Goal: Task Accomplishment & Management: Use online tool/utility

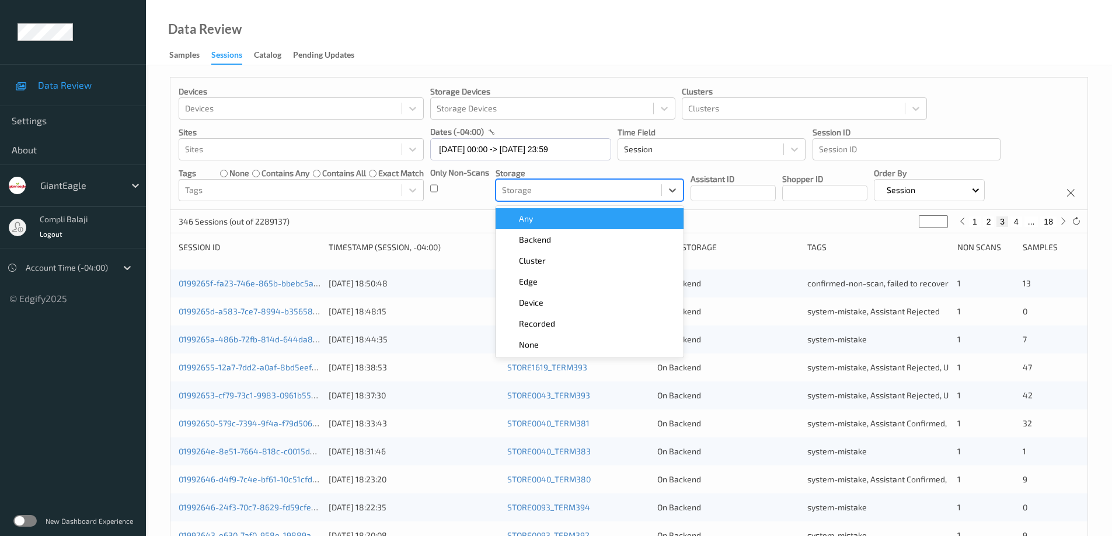
click at [570, 186] on div at bounding box center [579, 190] width 154 height 14
click at [597, 145] on input "[DATE] 00:00 -> [DATE] 23:59" at bounding box center [520, 149] width 181 height 22
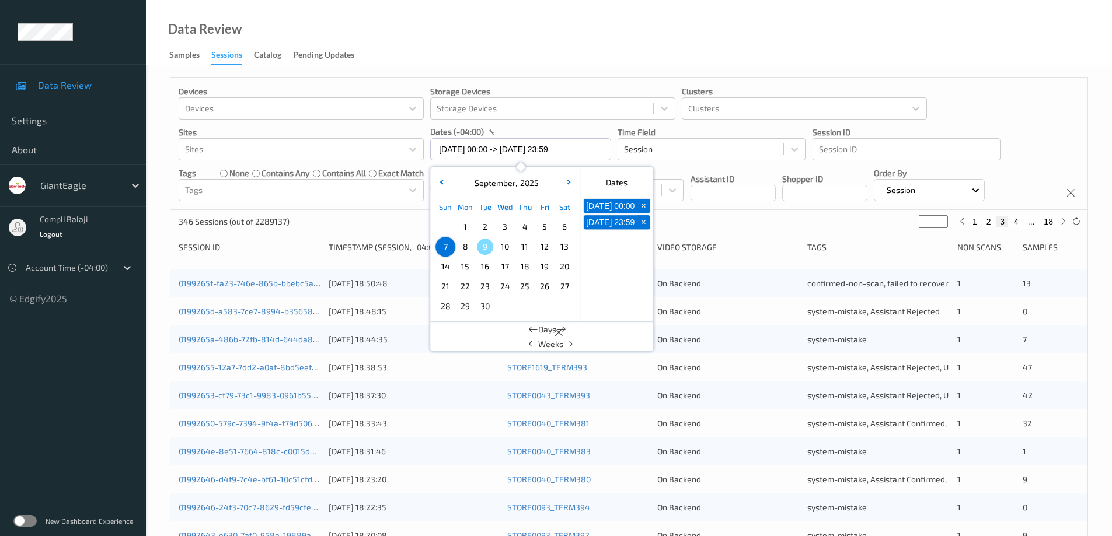
click at [976, 118] on div "Devices Devices Storage Devices Storage Devices Clusters Clusters Sites Sites d…" at bounding box center [628, 144] width 917 height 132
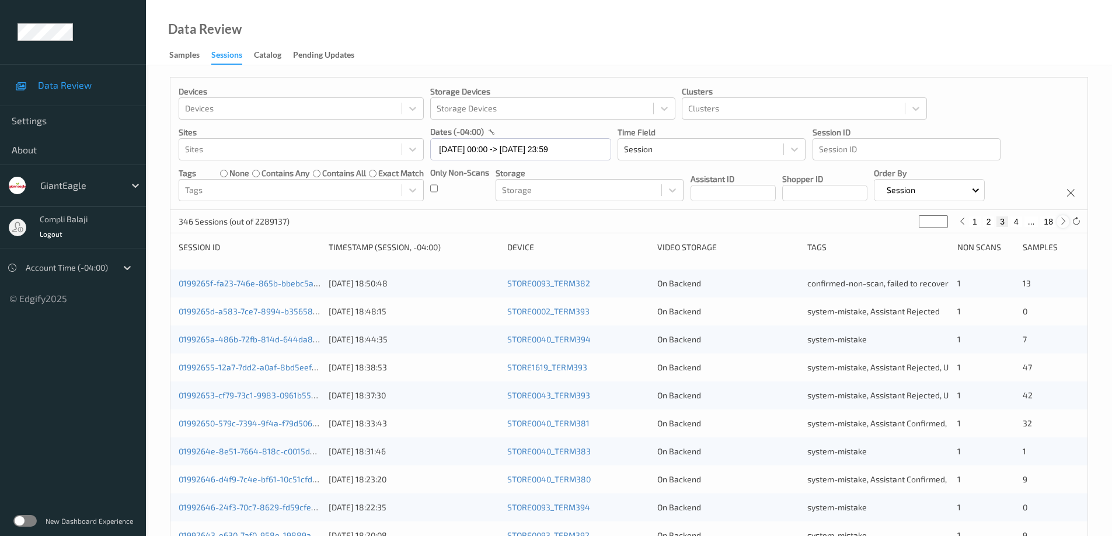
click at [1063, 220] on icon at bounding box center [1063, 221] width 9 height 9
type input "*"
click at [1010, 222] on button "4" at bounding box center [1009, 222] width 12 height 11
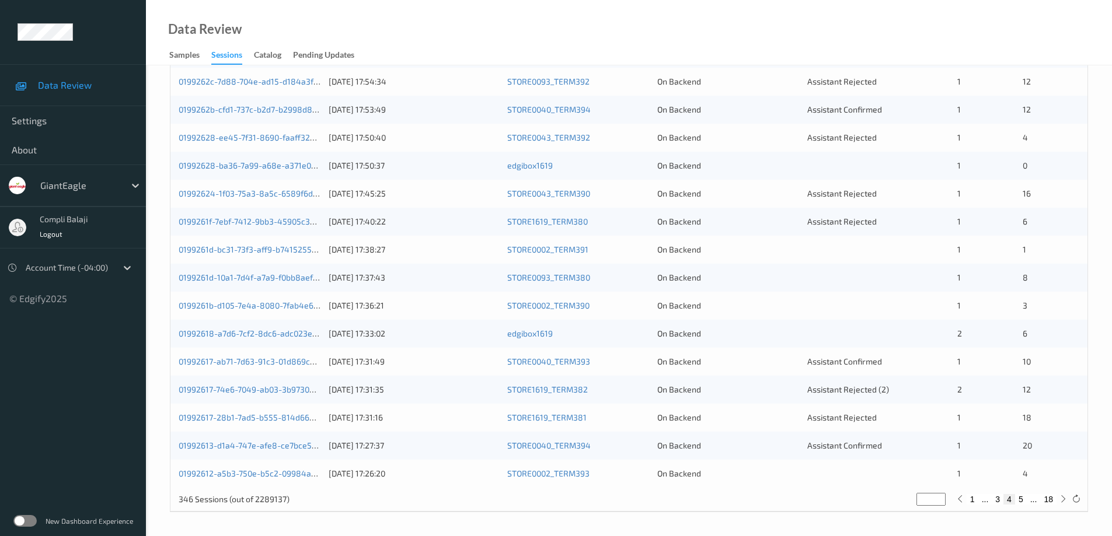
scroll to position [109, 0]
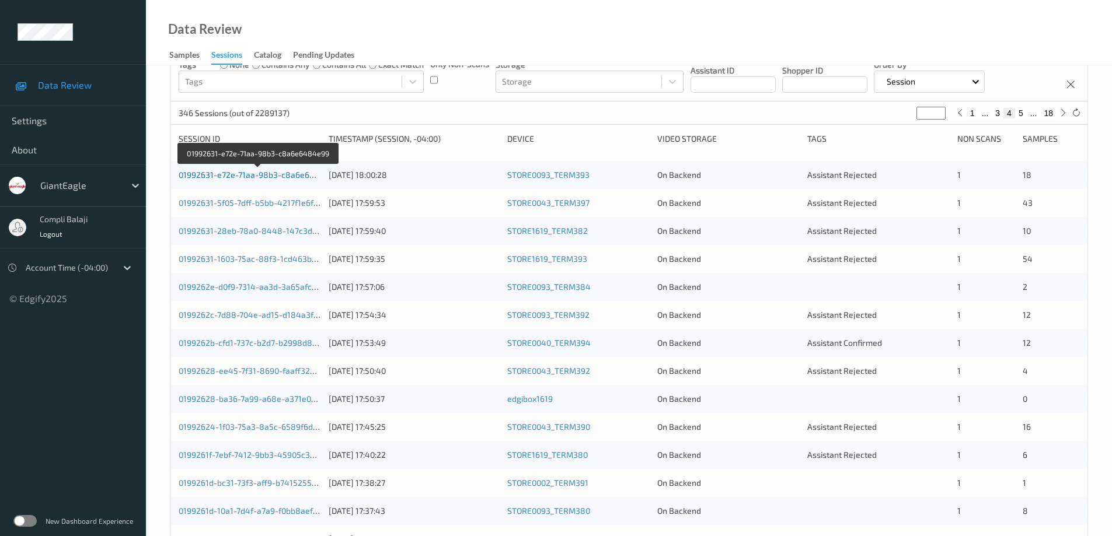
click at [298, 175] on link "01992631-e72e-71aa-98b3-c8a6e6484e99" at bounding box center [259, 175] width 161 height 10
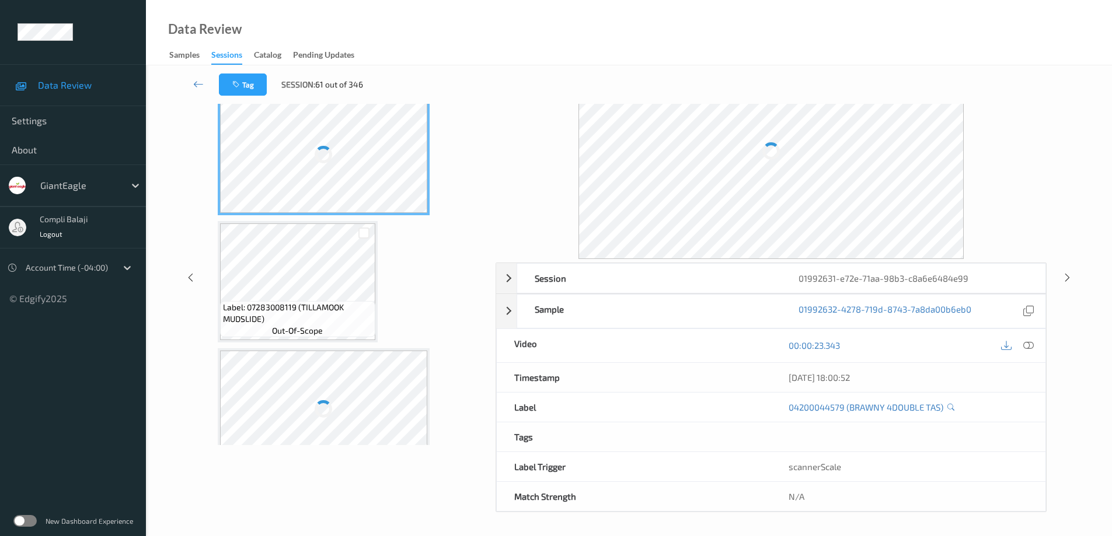
scroll to position [59, 0]
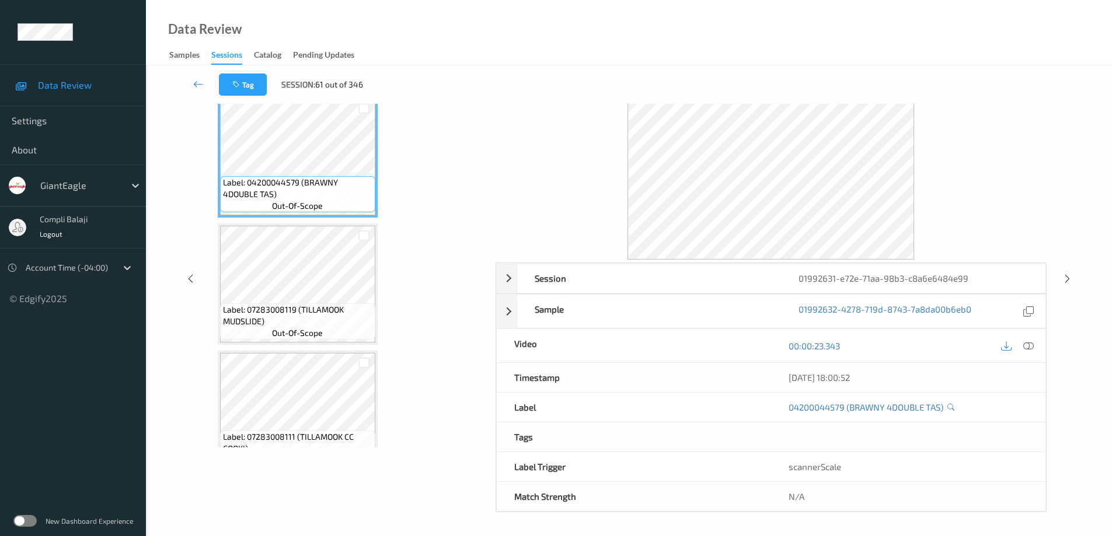
drag, startPoint x: 487, startPoint y: 134, endPoint x: 487, endPoint y: 162, distance: 28.0
click at [487, 162] on div "Label: 04200044579 (BRAWNY 4DOUBLE TAS) out-of-scope Label: 07283008119 (TILLAM…" at bounding box center [349, 268] width 275 height 357
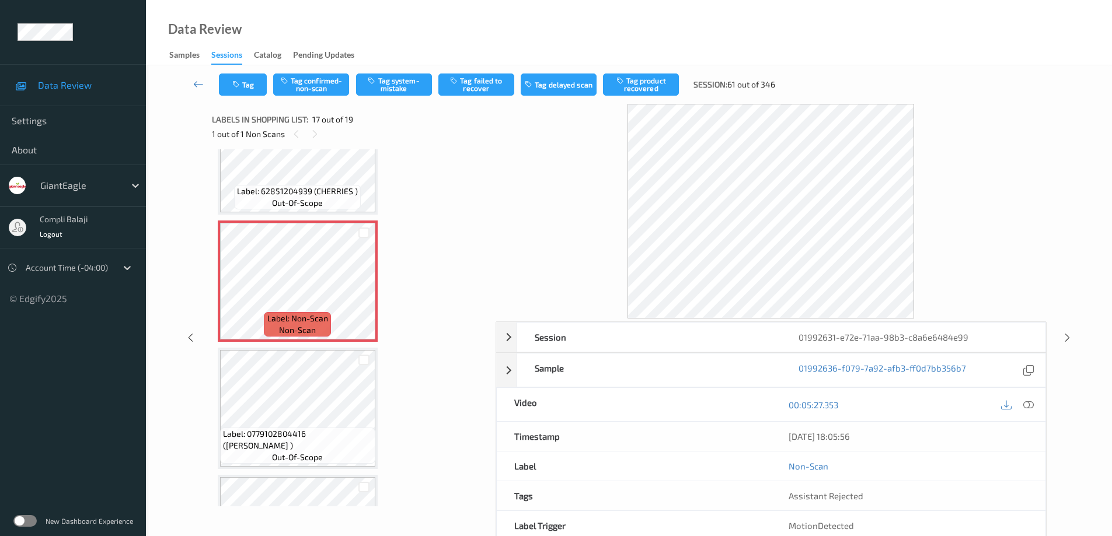
scroll to position [1949, 0]
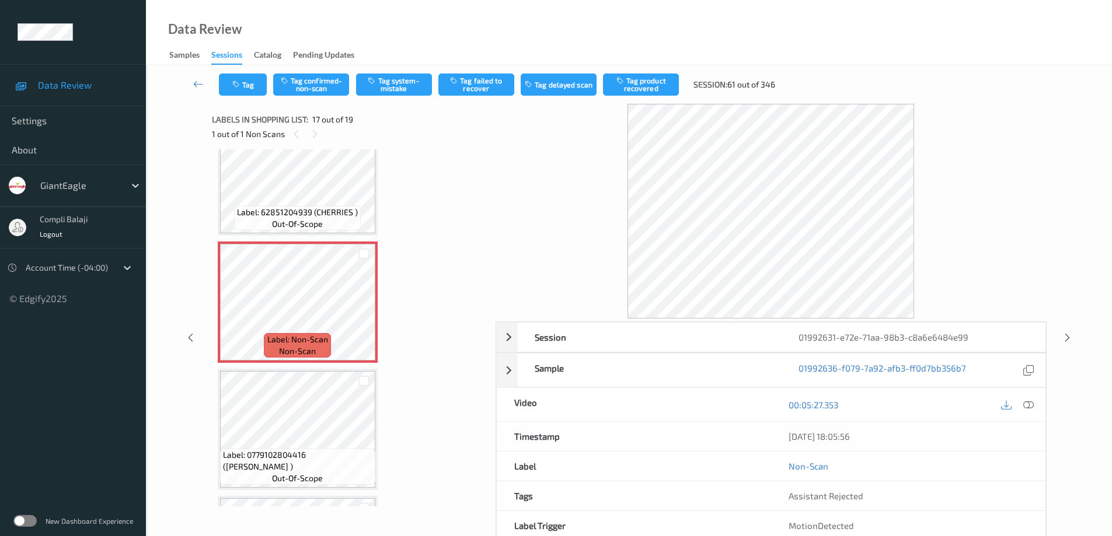
click at [1023, 411] on div at bounding box center [1017, 405] width 38 height 16
click at [1031, 406] on icon at bounding box center [1028, 404] width 11 height 11
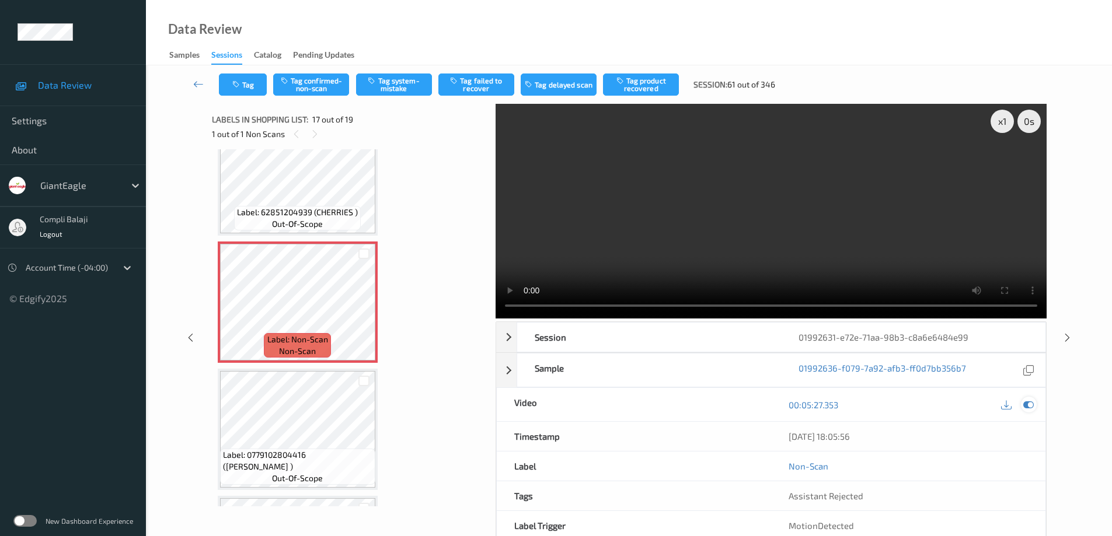
click at [1034, 404] on div at bounding box center [1029, 405] width 16 height 16
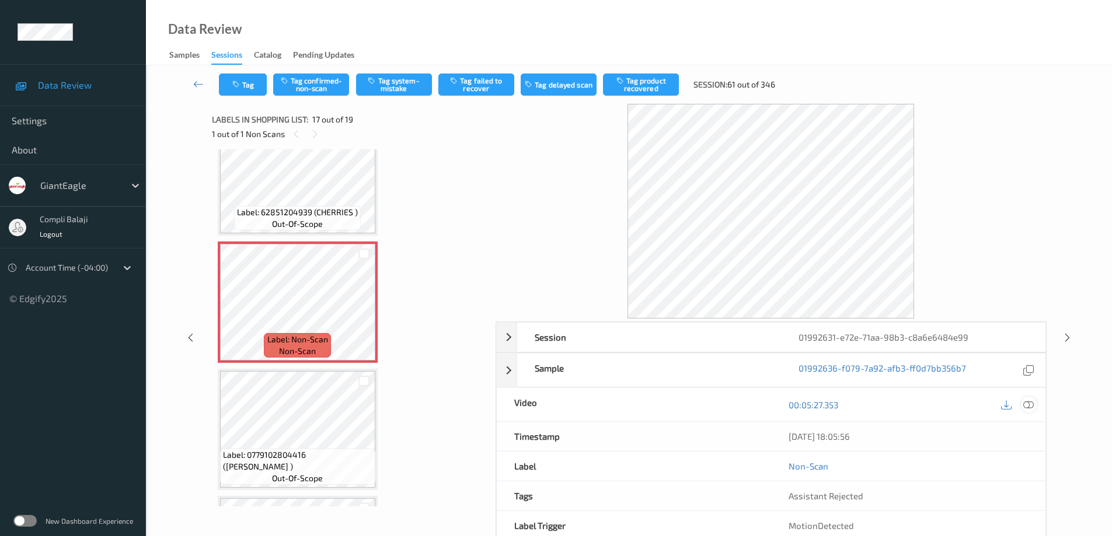
click at [1029, 404] on icon at bounding box center [1028, 404] width 11 height 11
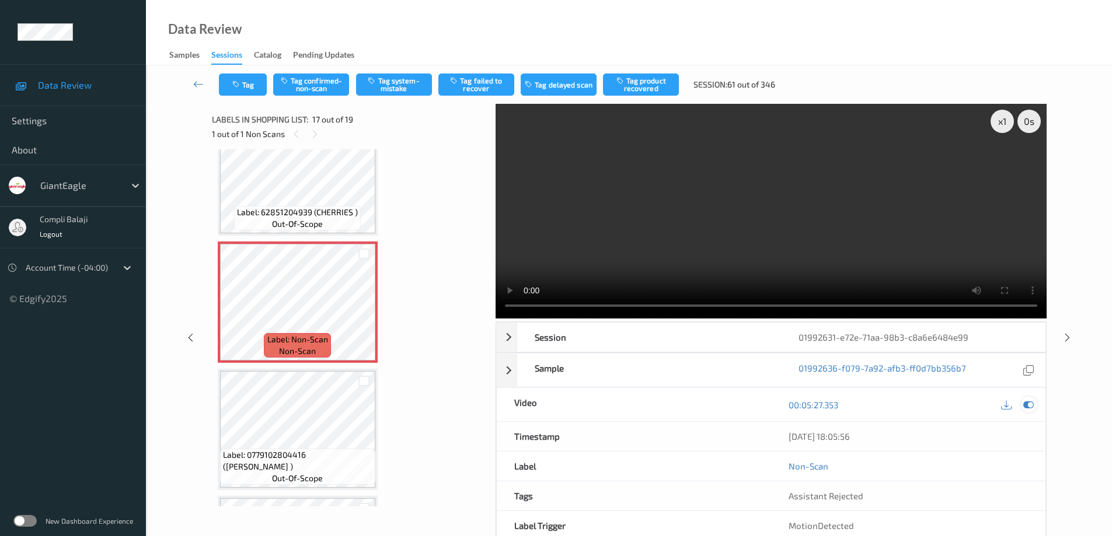
click at [1027, 407] on icon at bounding box center [1028, 405] width 11 height 11
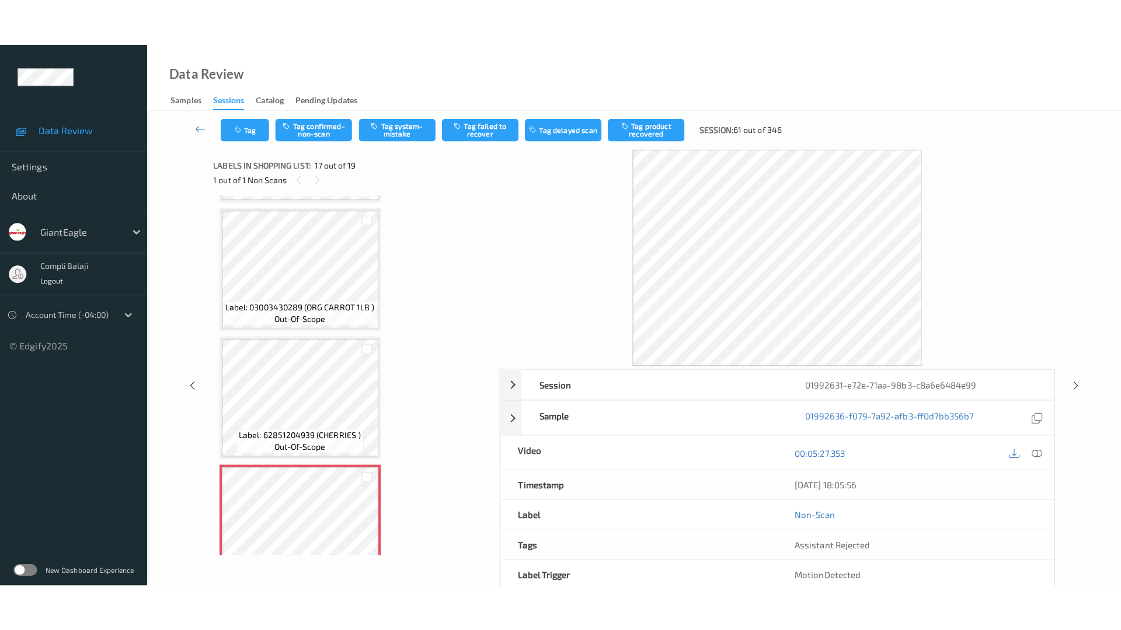
scroll to position [2008, 0]
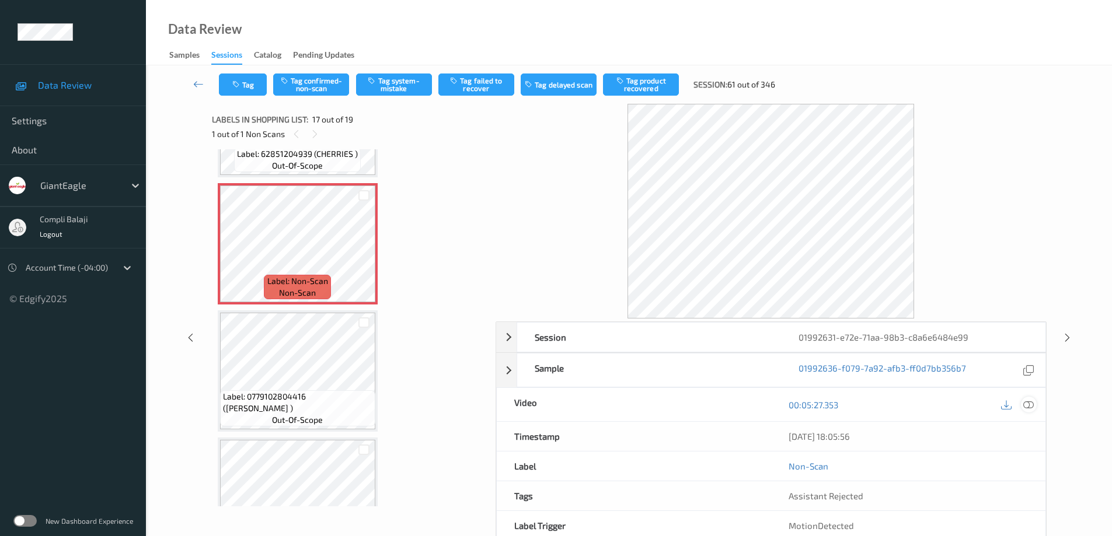
click at [1028, 404] on icon at bounding box center [1028, 404] width 11 height 11
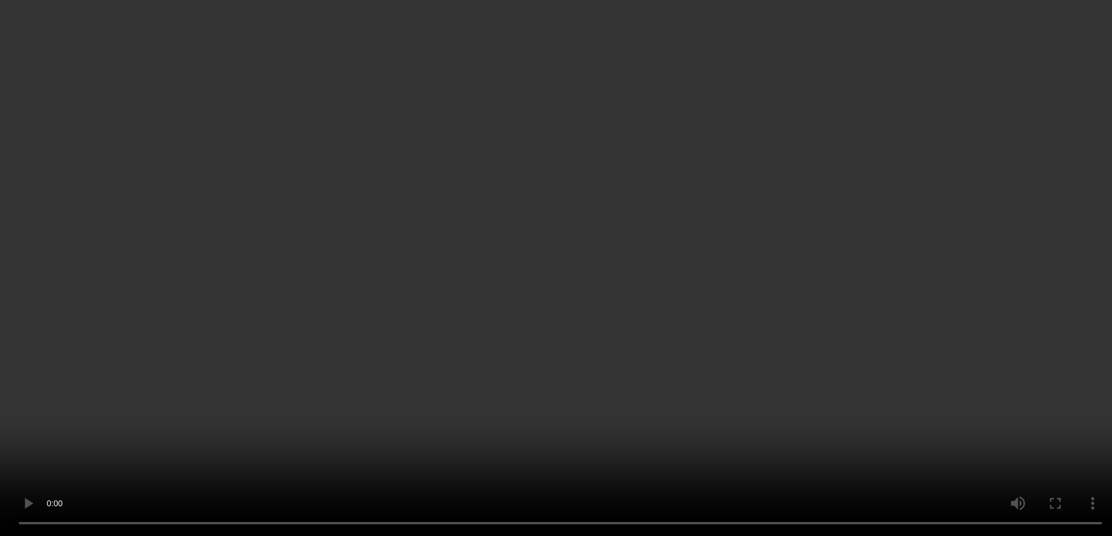
scroll to position [1797, 0]
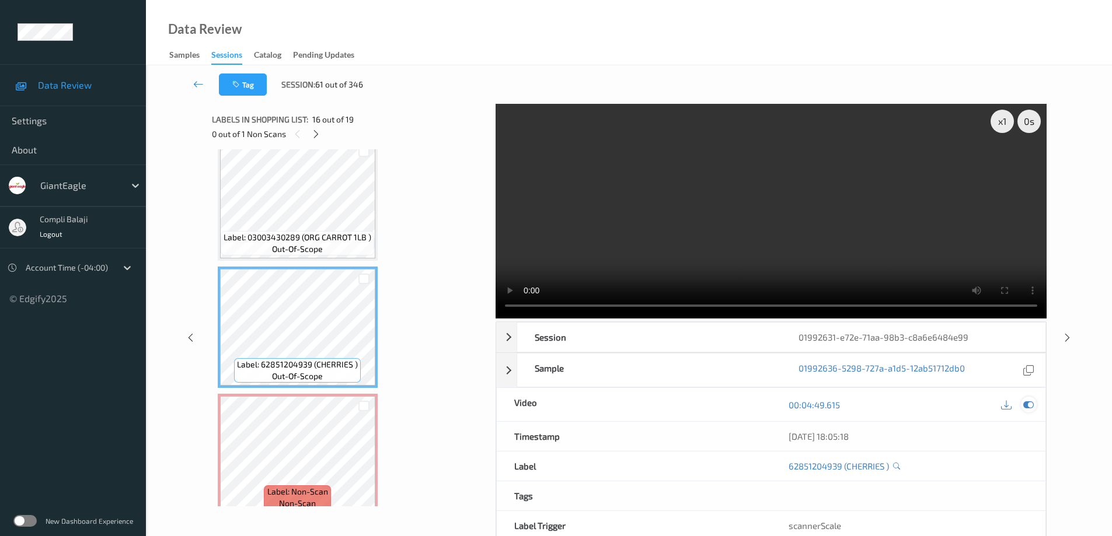
click at [1029, 407] on icon at bounding box center [1028, 405] width 11 height 11
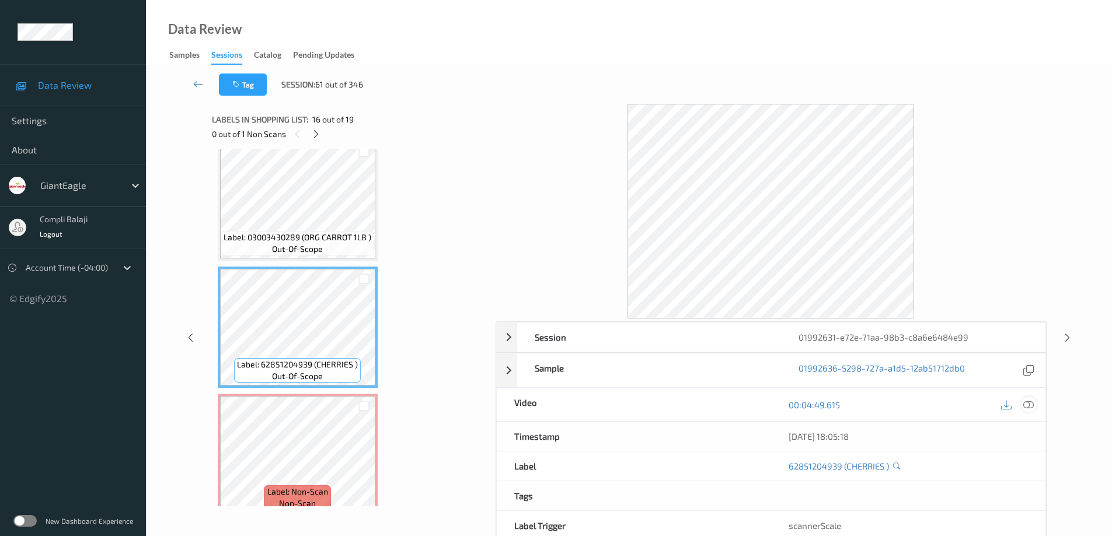
click at [1030, 409] on icon at bounding box center [1028, 404] width 11 height 11
